Goal: Task Accomplishment & Management: Manage account settings

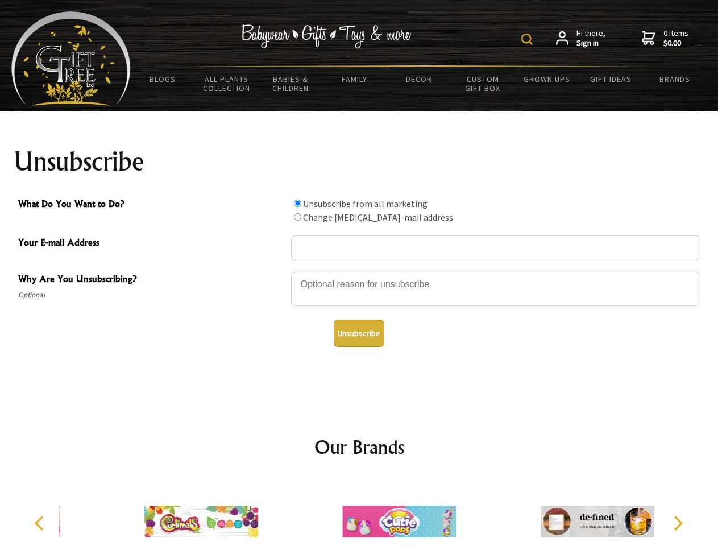
click at [529, 39] on img at bounding box center [526, 39] width 11 height 11
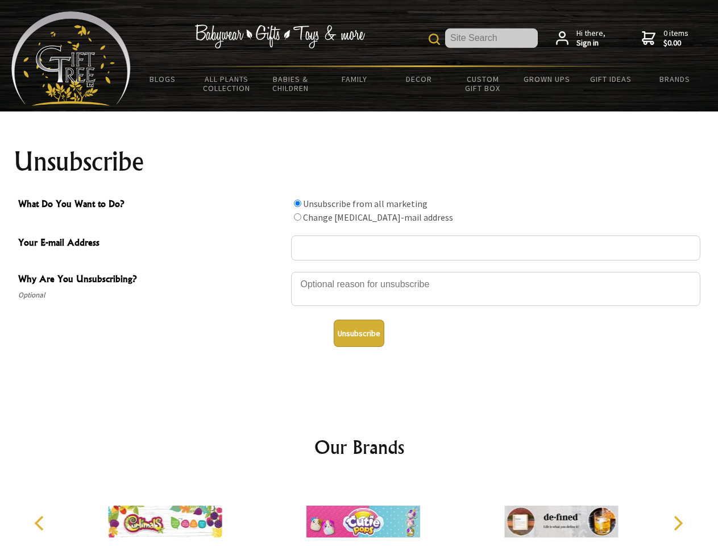
click at [359, 271] on div at bounding box center [495, 291] width 409 height 40
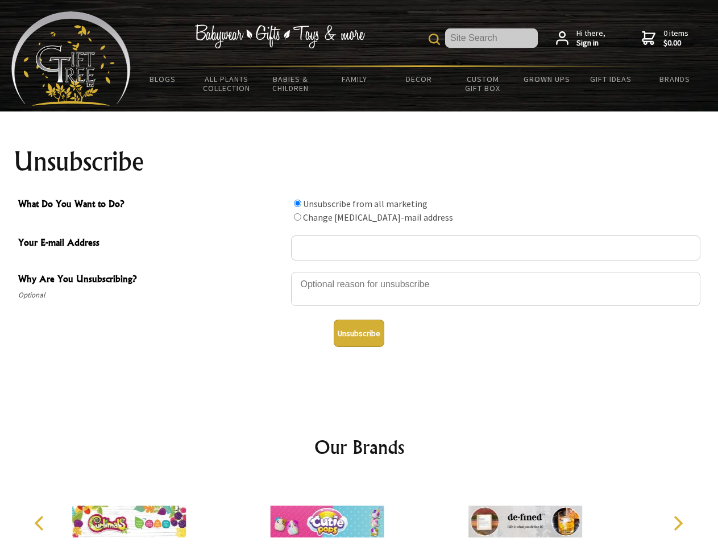
click at [297, 203] on input "What Do You Want to Do?" at bounding box center [297, 203] width 7 height 7
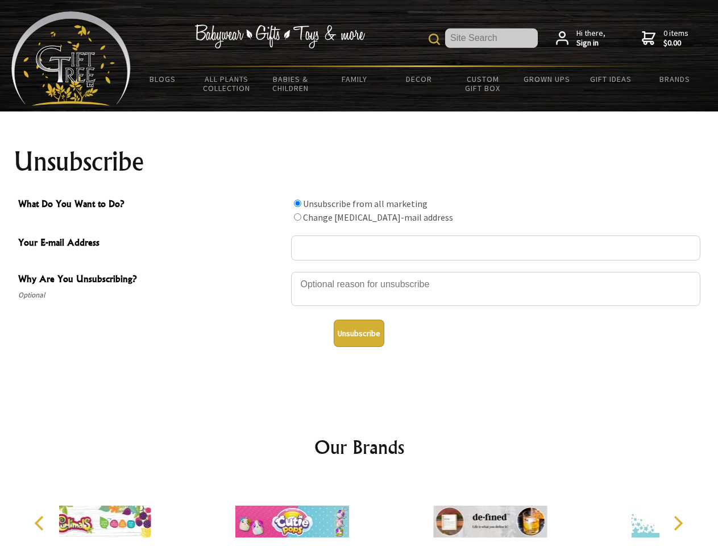
click at [297, 217] on input "What Do You Want to Do?" at bounding box center [297, 216] width 7 height 7
radio input "true"
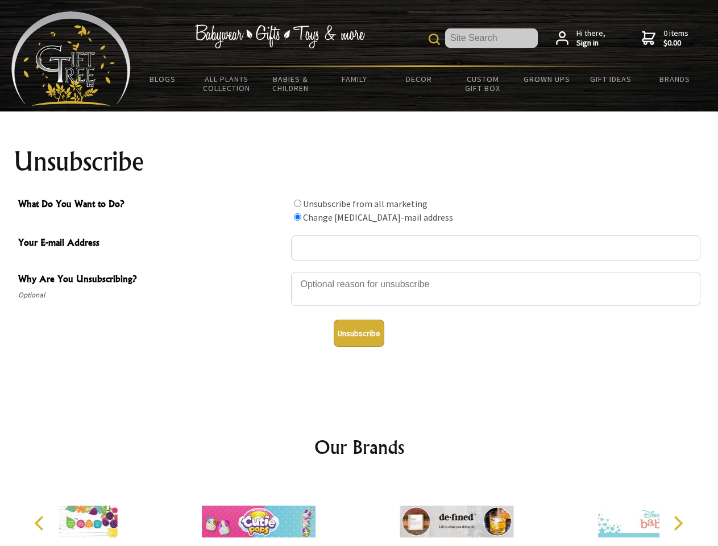
click at [359, 333] on button "Unsubscribe" at bounding box center [359, 332] width 51 height 27
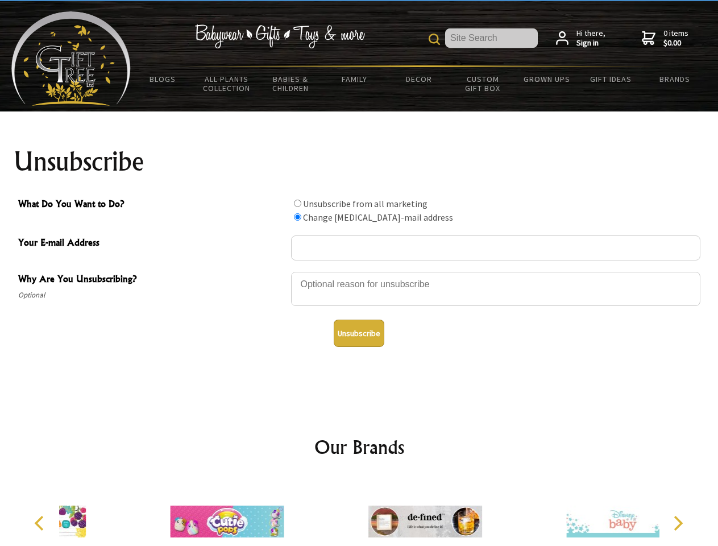
click at [41, 523] on icon "Previous" at bounding box center [40, 523] width 15 height 15
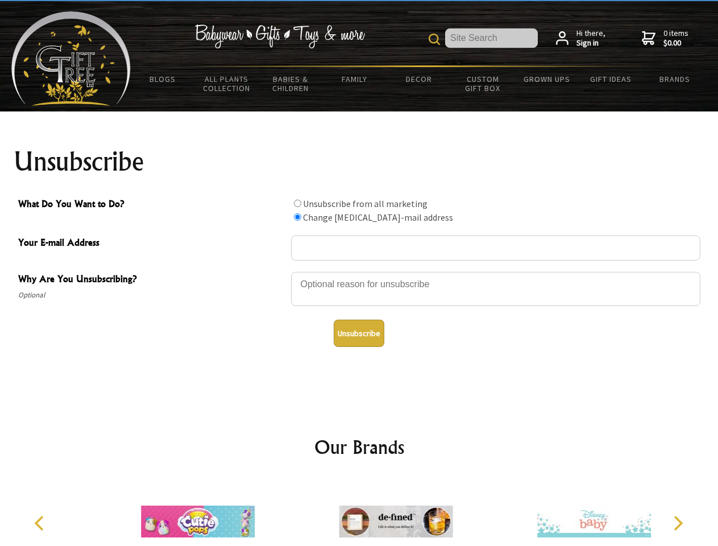
click at [678, 523] on icon "Next" at bounding box center [677, 523] width 15 height 15
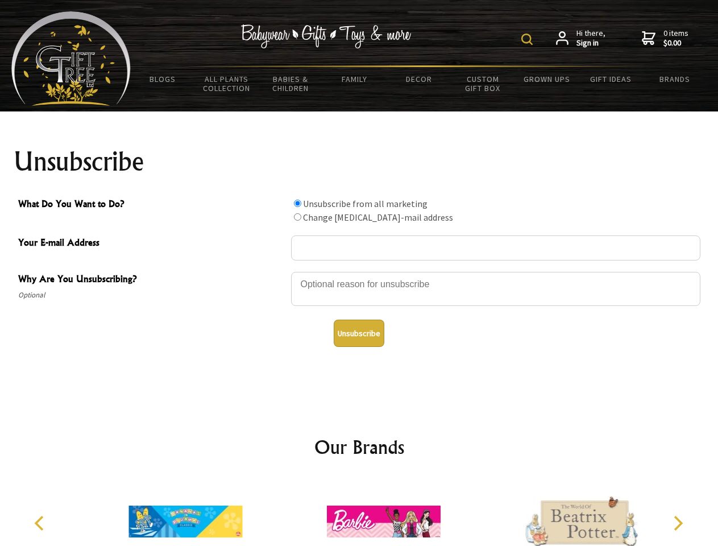
click at [529, 39] on img at bounding box center [526, 39] width 11 height 11
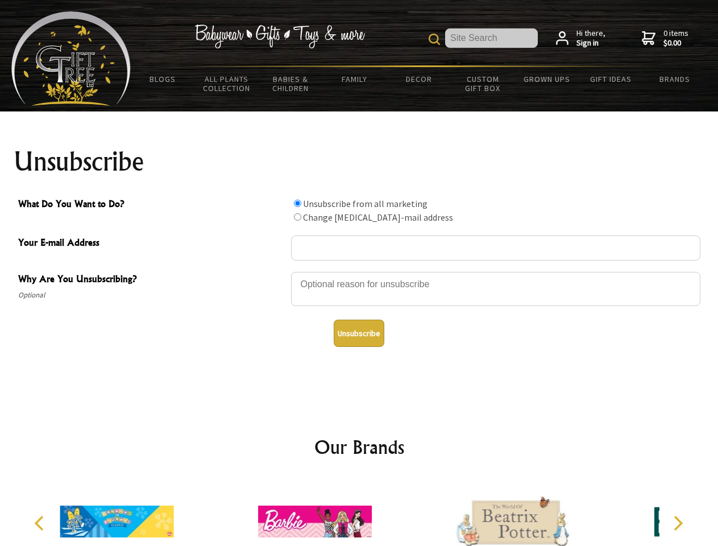
click at [359, 271] on div at bounding box center [495, 291] width 409 height 40
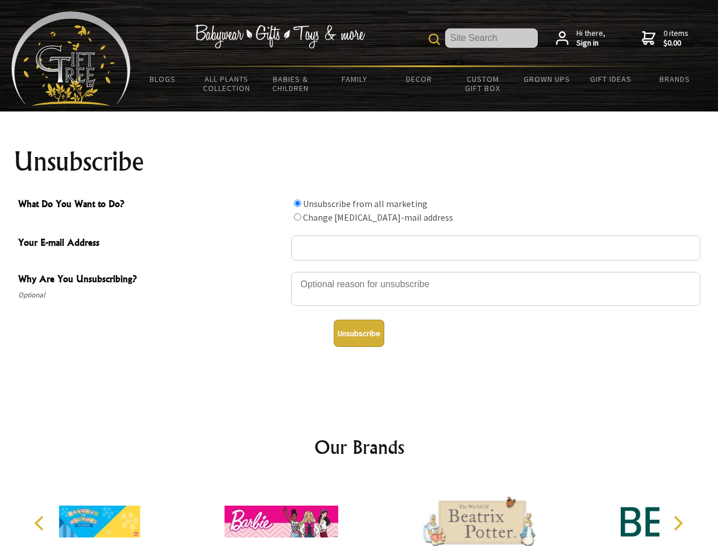
click at [297, 203] on input "What Do You Want to Do?" at bounding box center [297, 203] width 7 height 7
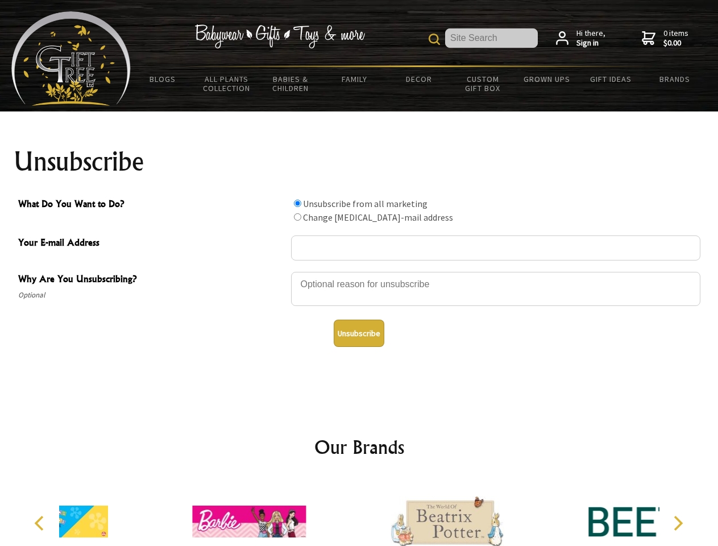
click at [297, 217] on input "What Do You Want to Do?" at bounding box center [297, 216] width 7 height 7
radio input "true"
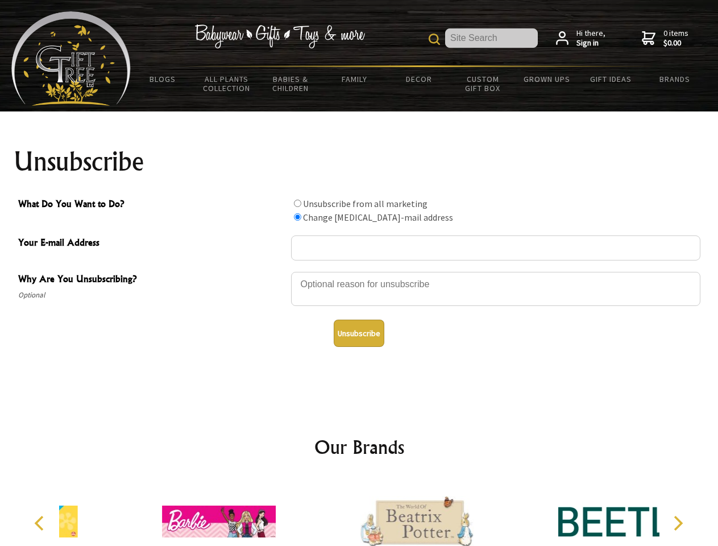
click at [359, 333] on button "Unsubscribe" at bounding box center [359, 332] width 51 height 27
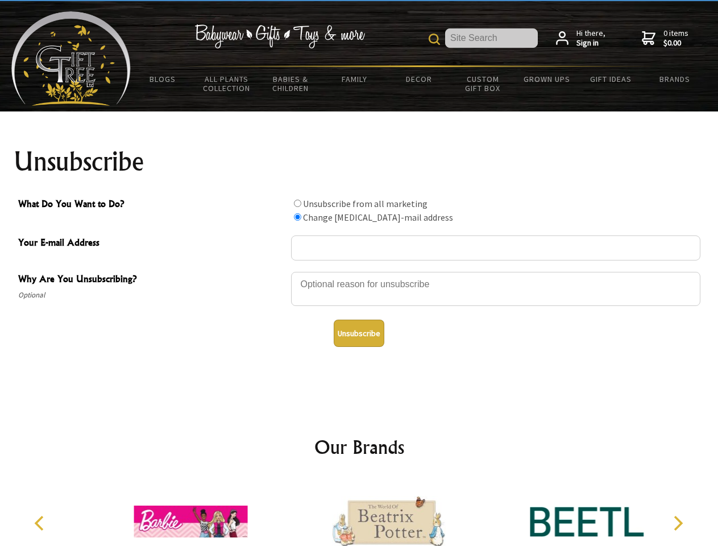
click at [41, 523] on icon "Previous" at bounding box center [40, 523] width 15 height 15
click at [678, 523] on icon "Next" at bounding box center [677, 523] width 15 height 15
